Goal: Task Accomplishment & Management: Manage account settings

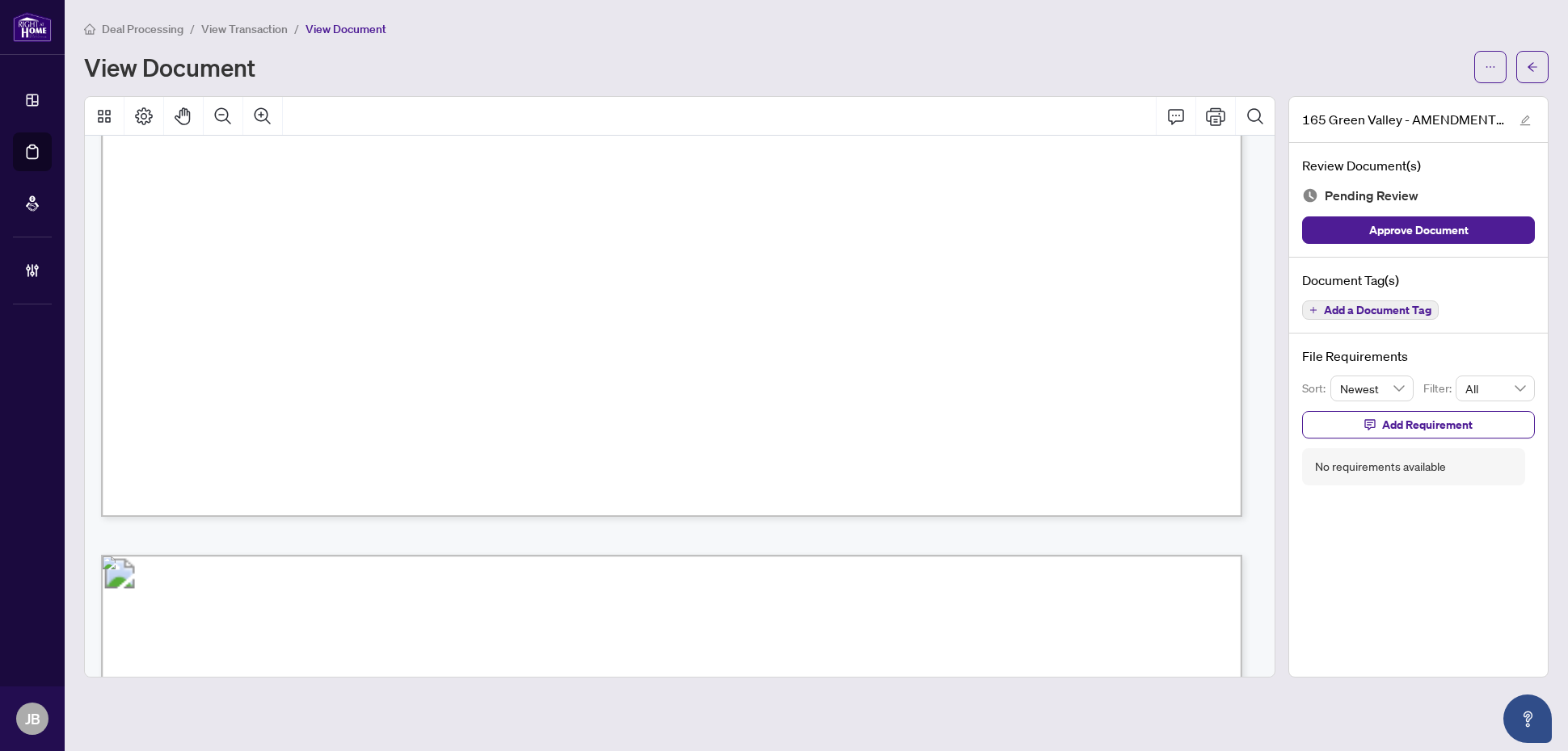
scroll to position [707, 0]
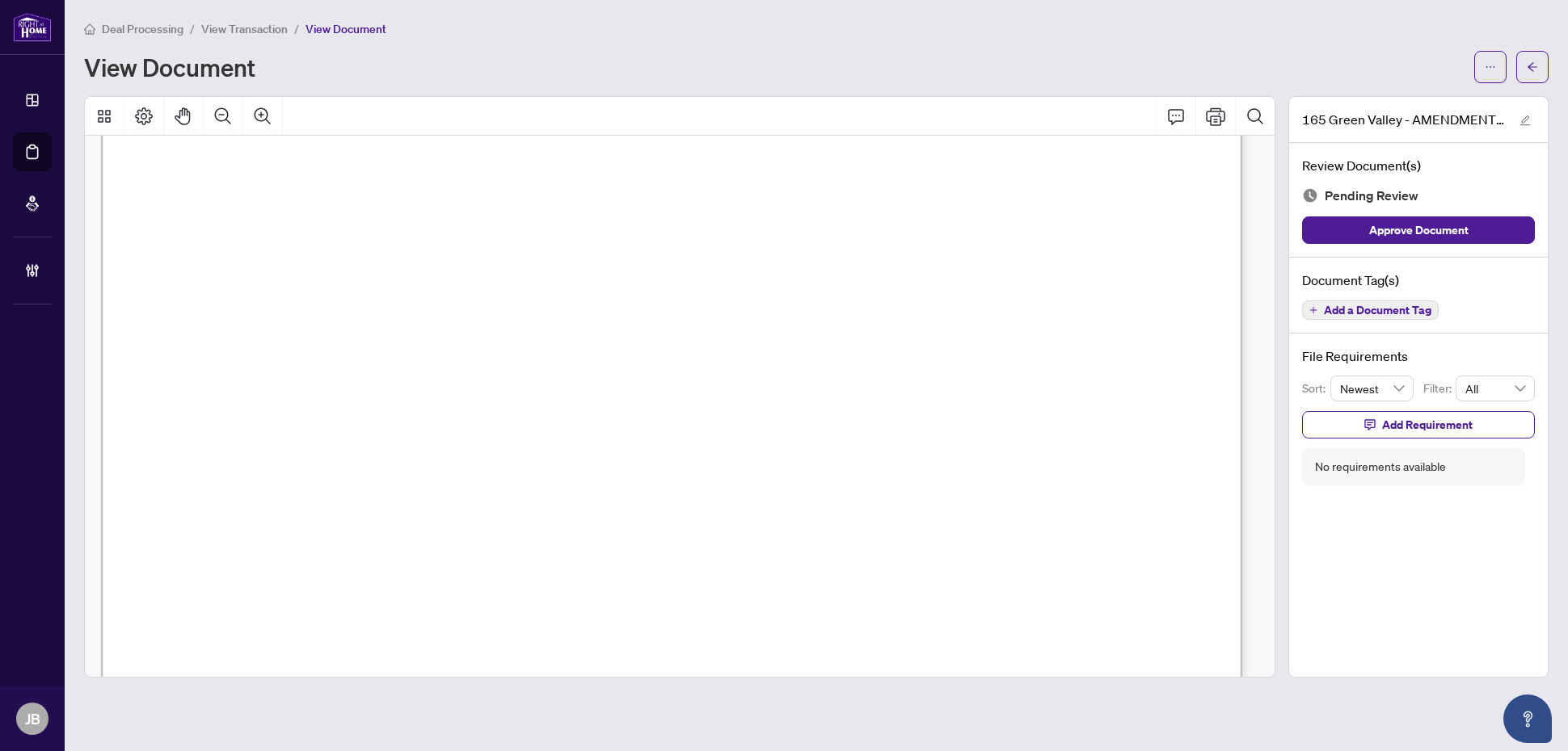
click at [1254, 308] on span "Add a Document Tag" at bounding box center [1378, 310] width 108 height 12
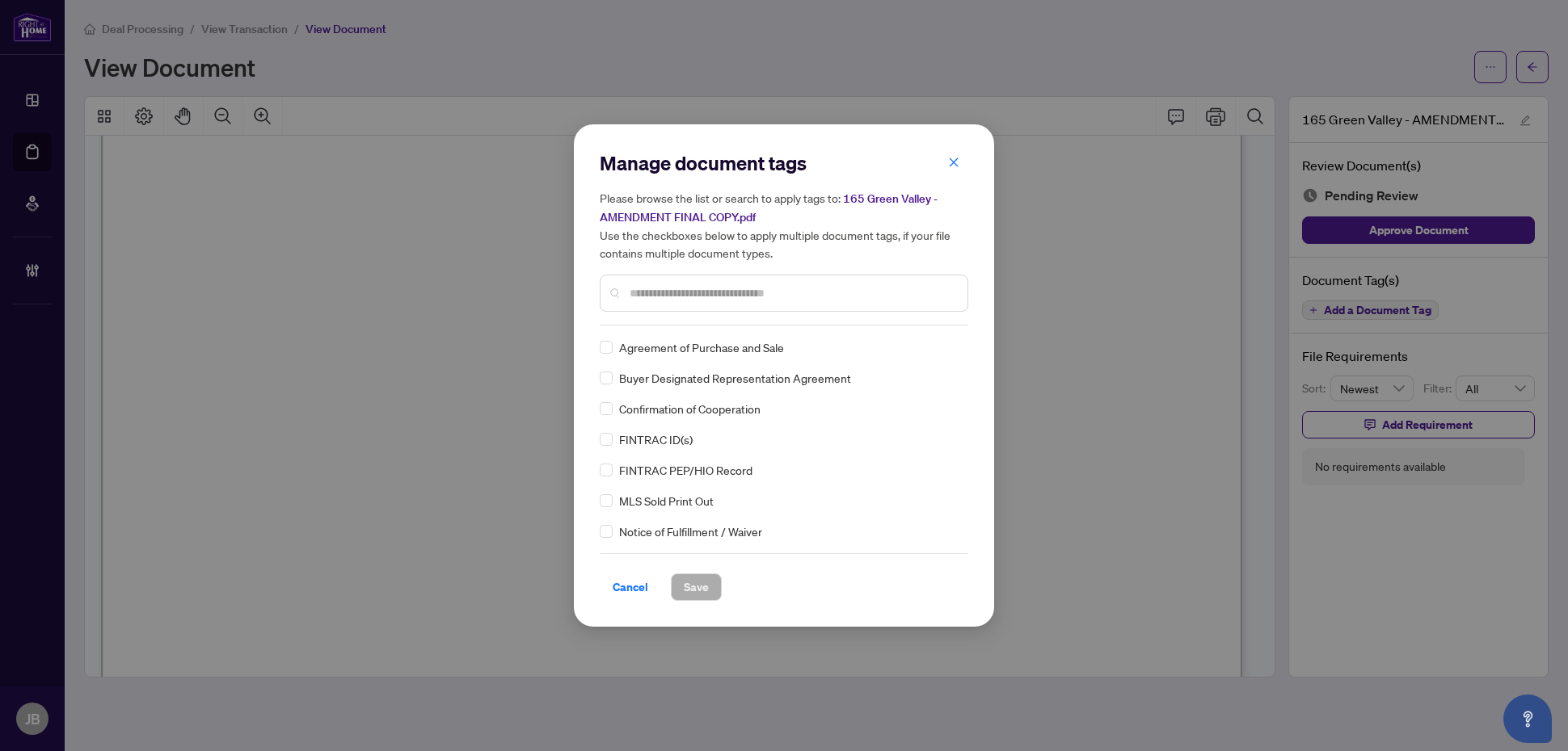
click at [705, 293] on input "text" at bounding box center [792, 293] width 325 height 18
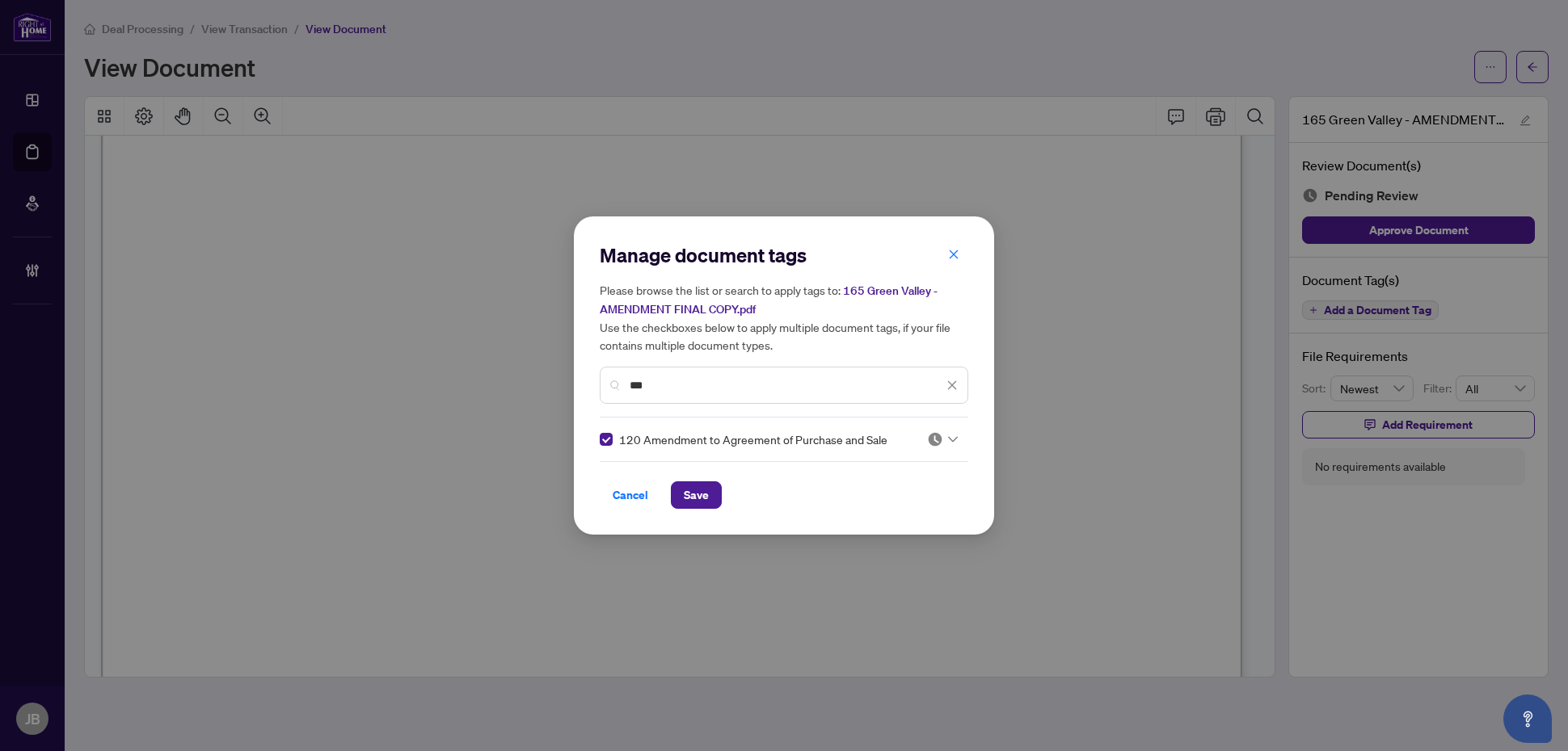
click at [952, 436] on icon at bounding box center [953, 439] width 10 height 7
click at [882, 519] on div "Approved" at bounding box center [890, 518] width 103 height 18
drag, startPoint x: 661, startPoint y: 380, endPoint x: 565, endPoint y: 376, distance: 96.1
click at [565, 376] on div "Manage document tags Please browse the list or search to apply tags to: 165 Gre…" at bounding box center [784, 375] width 1568 height 751
click at [948, 440] on icon at bounding box center [953, 439] width 10 height 7
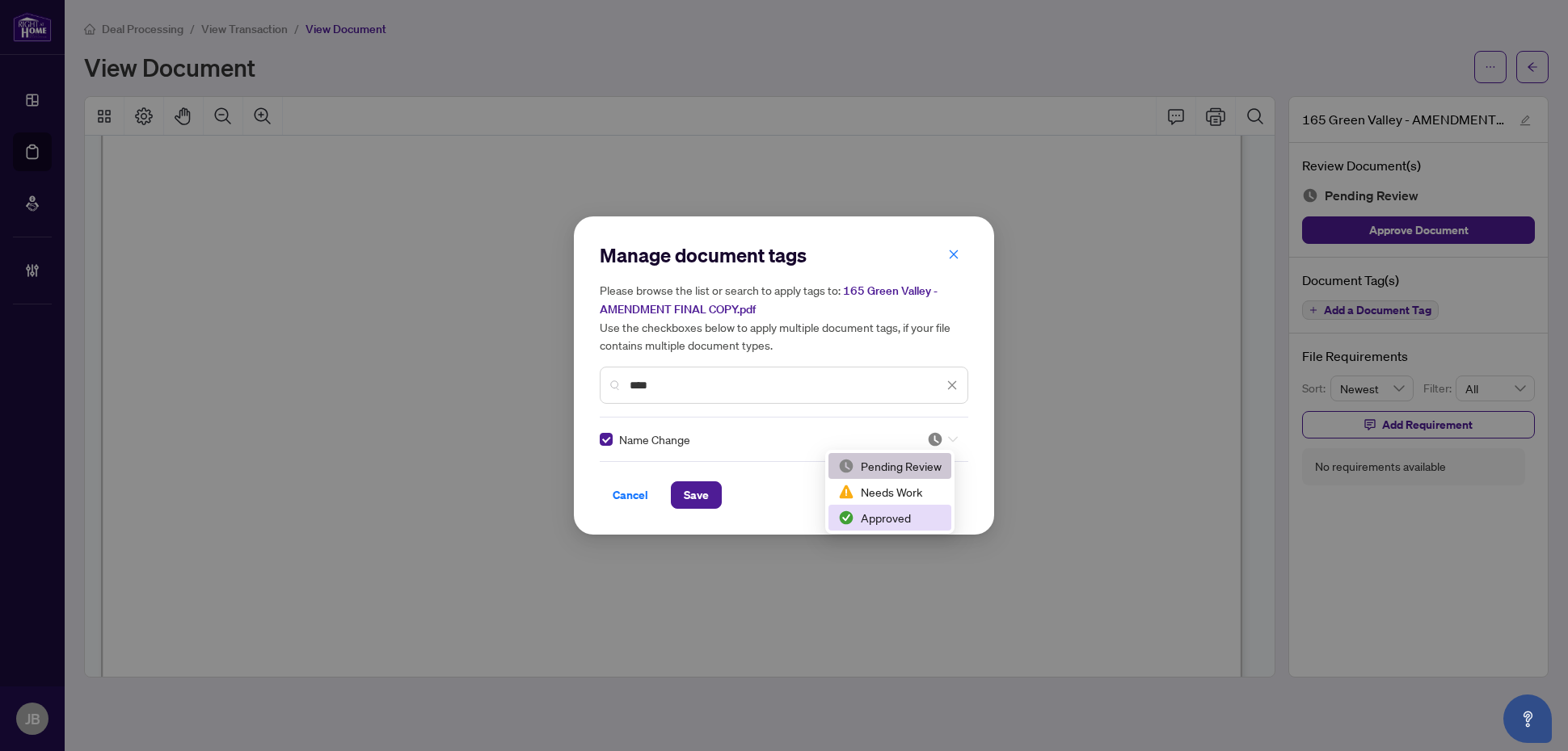
click at [907, 514] on div "Approved" at bounding box center [890, 518] width 103 height 18
drag, startPoint x: 676, startPoint y: 378, endPoint x: 532, endPoint y: 374, distance: 144.1
click at [532, 374] on div "Manage document tags Please browse the list or search to apply tags to: 165 Gre…" at bounding box center [784, 375] width 1568 height 751
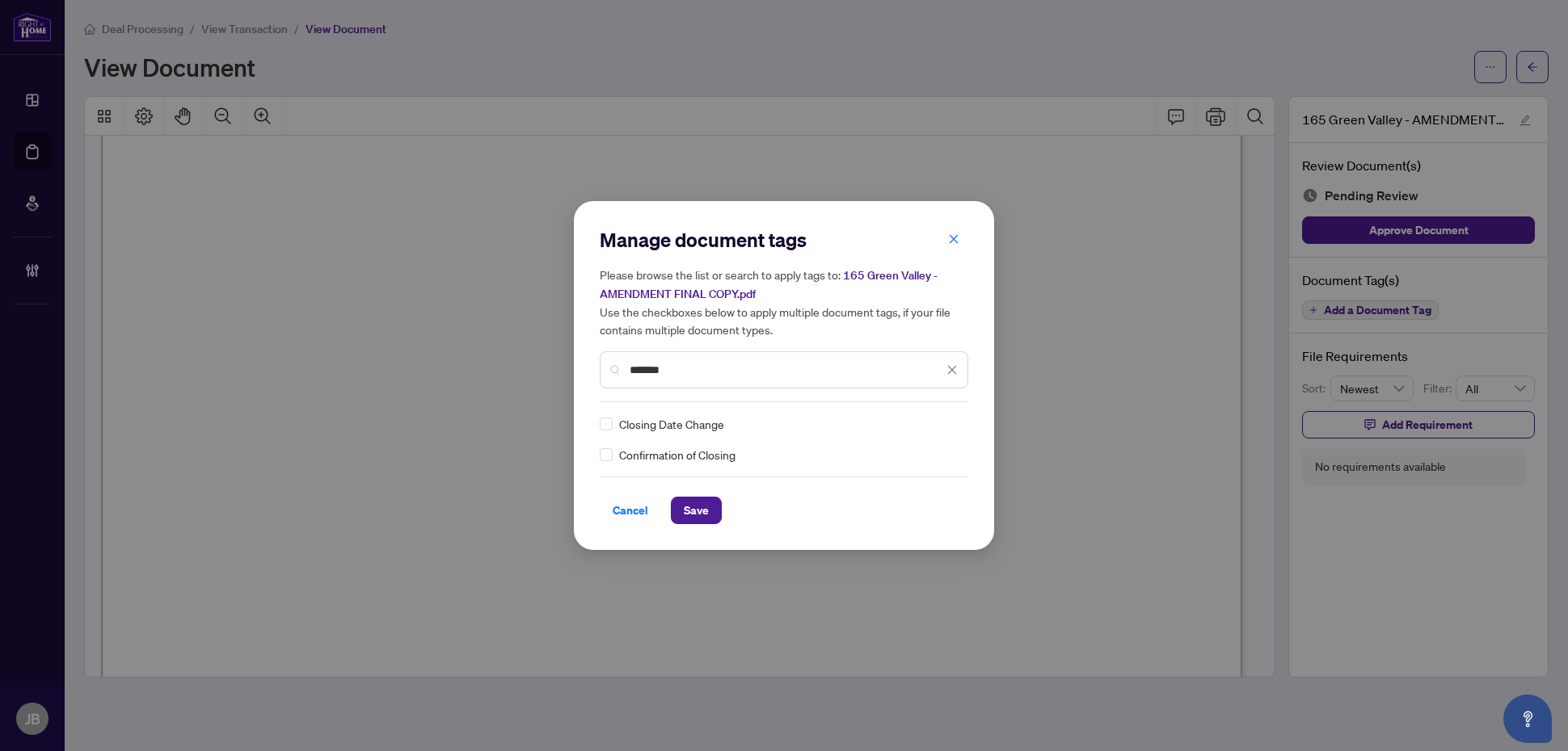
type input "*******"
click at [952, 423] on icon at bounding box center [953, 424] width 10 height 7
click at [902, 495] on div "Approved" at bounding box center [894, 502] width 103 height 18
click at [706, 508] on span "Save" at bounding box center [696, 510] width 25 height 26
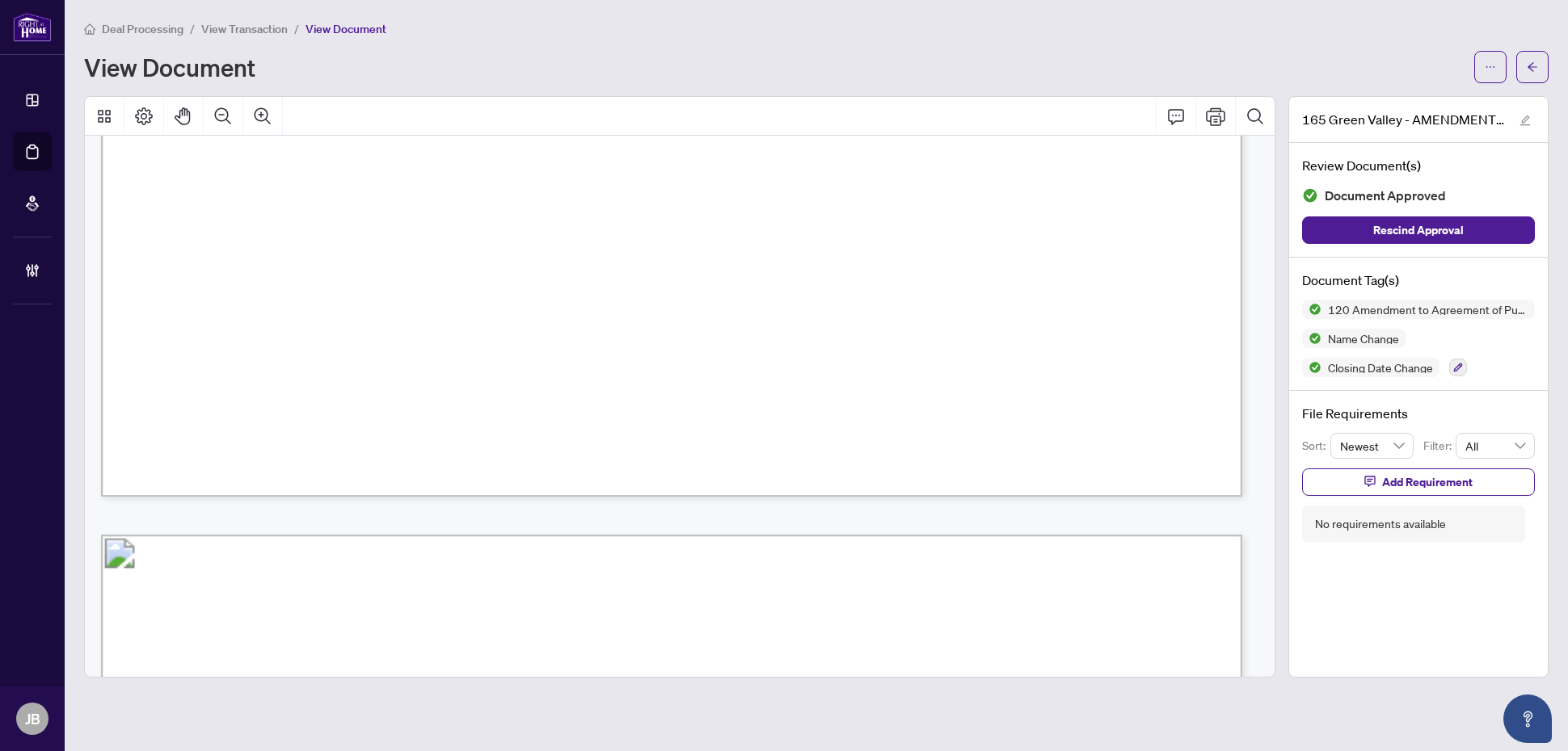
scroll to position [1414, 0]
